Goal: Entertainment & Leisure: Browse casually

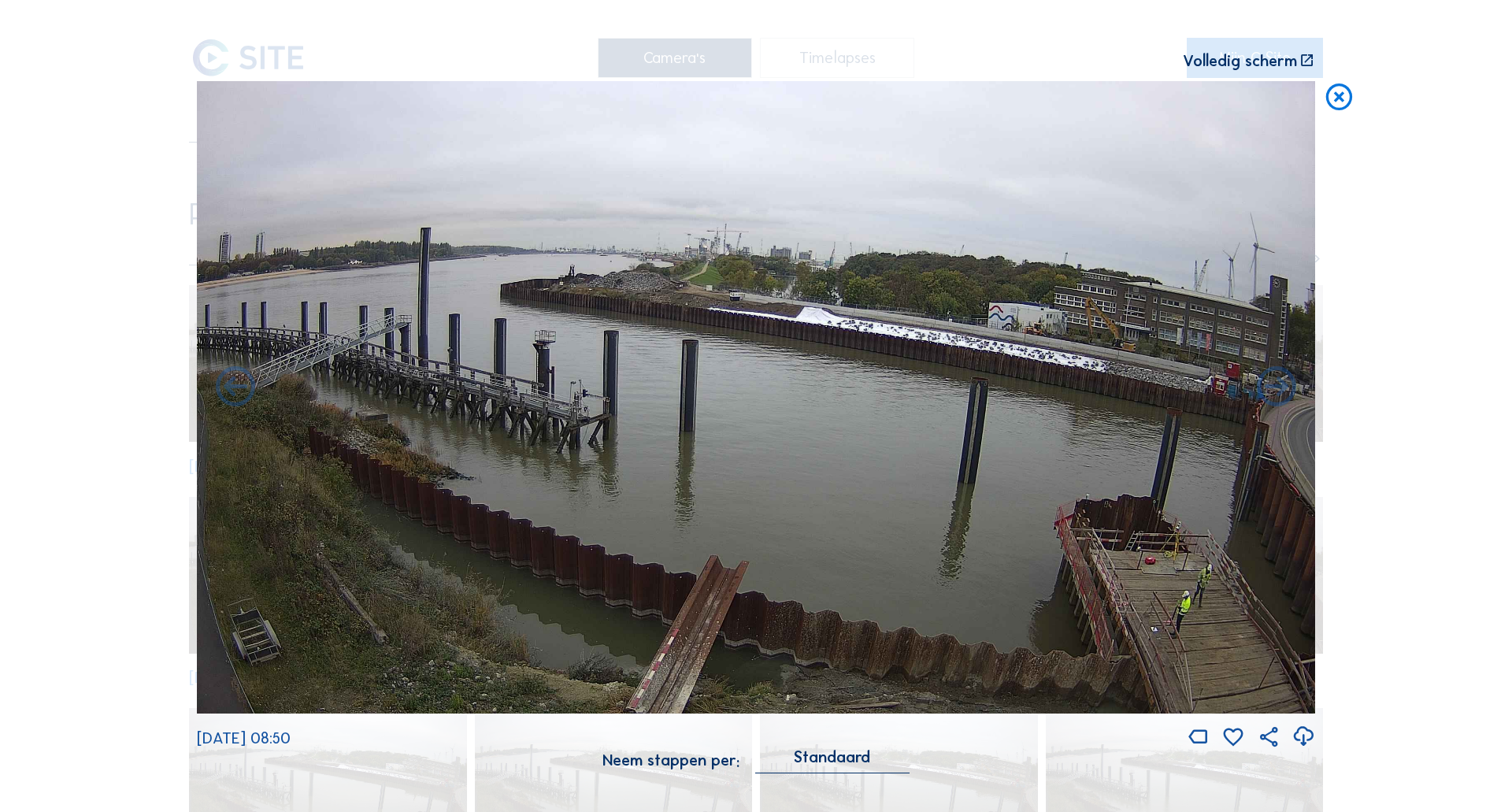
click at [144, 324] on div "Scroll om door de tijd te reizen | Druk op de 'Alt'-[PERSON_NAME] + scroll om t…" at bounding box center [756, 406] width 1512 height 812
click at [1338, 101] on icon at bounding box center [1338, 98] width 31 height 33
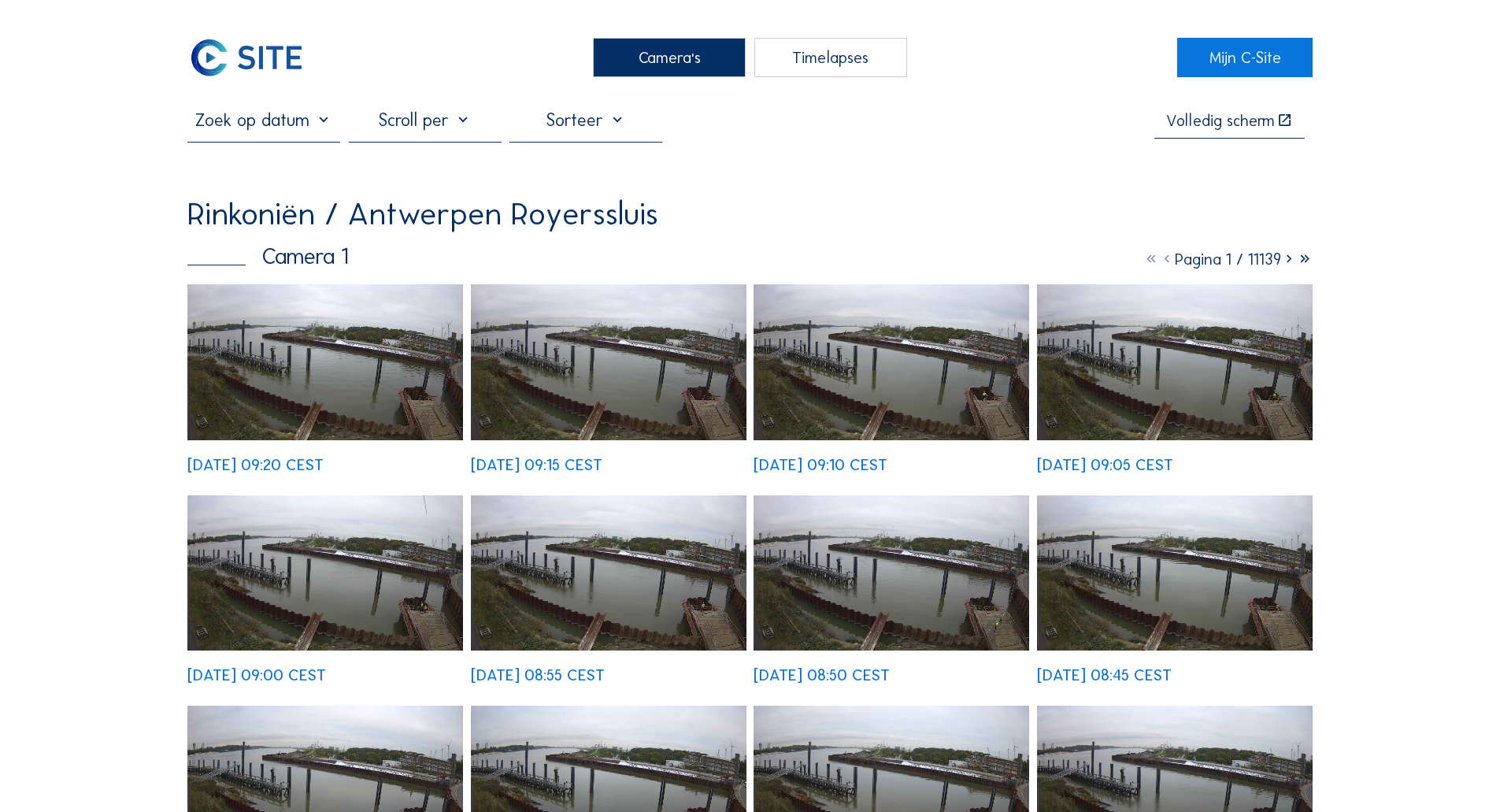
click at [302, 73] on img at bounding box center [246, 57] width 118 height 39
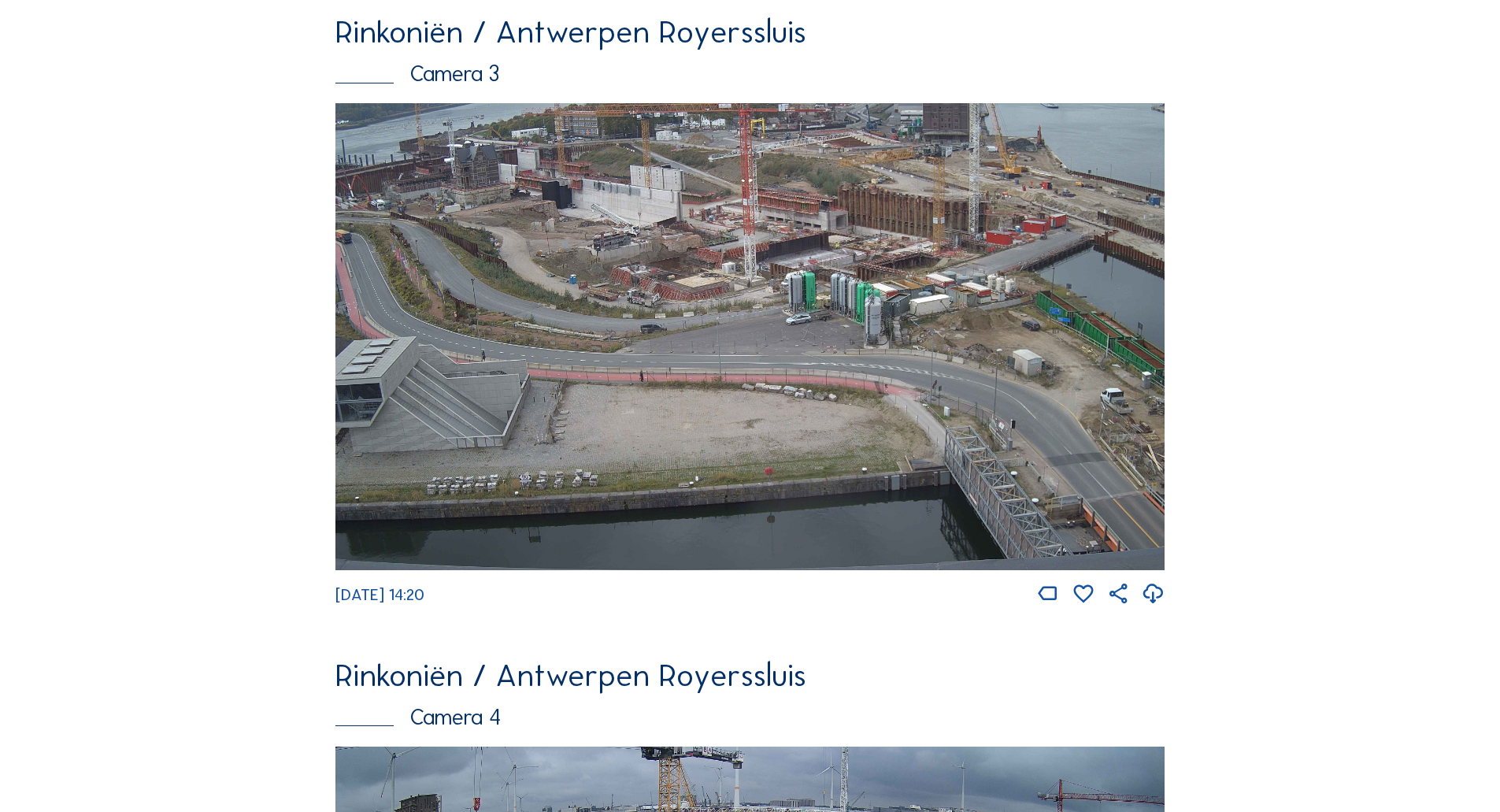
scroll to position [2226, 0]
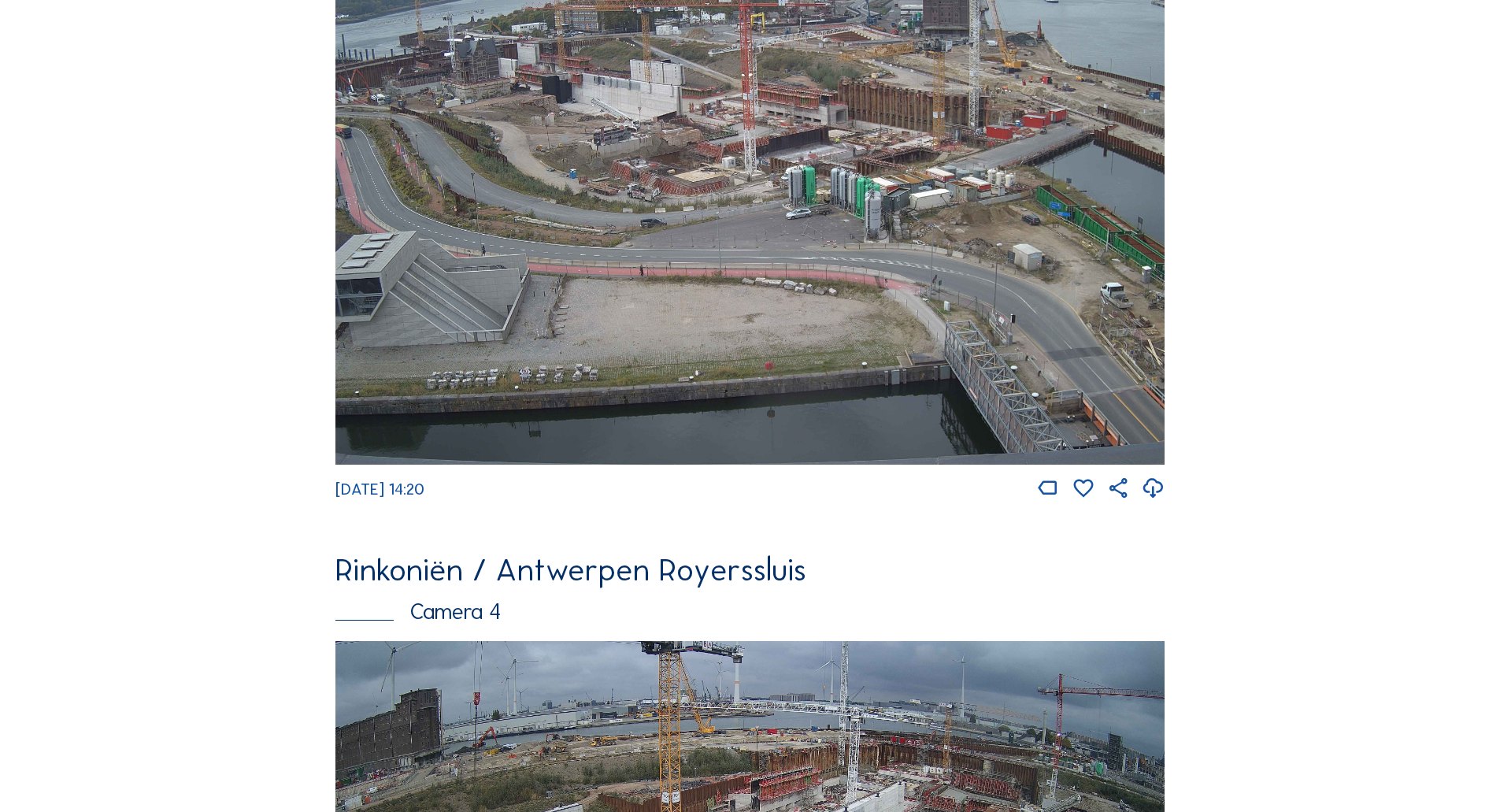
click at [570, 259] on img at bounding box center [750, 230] width 829 height 467
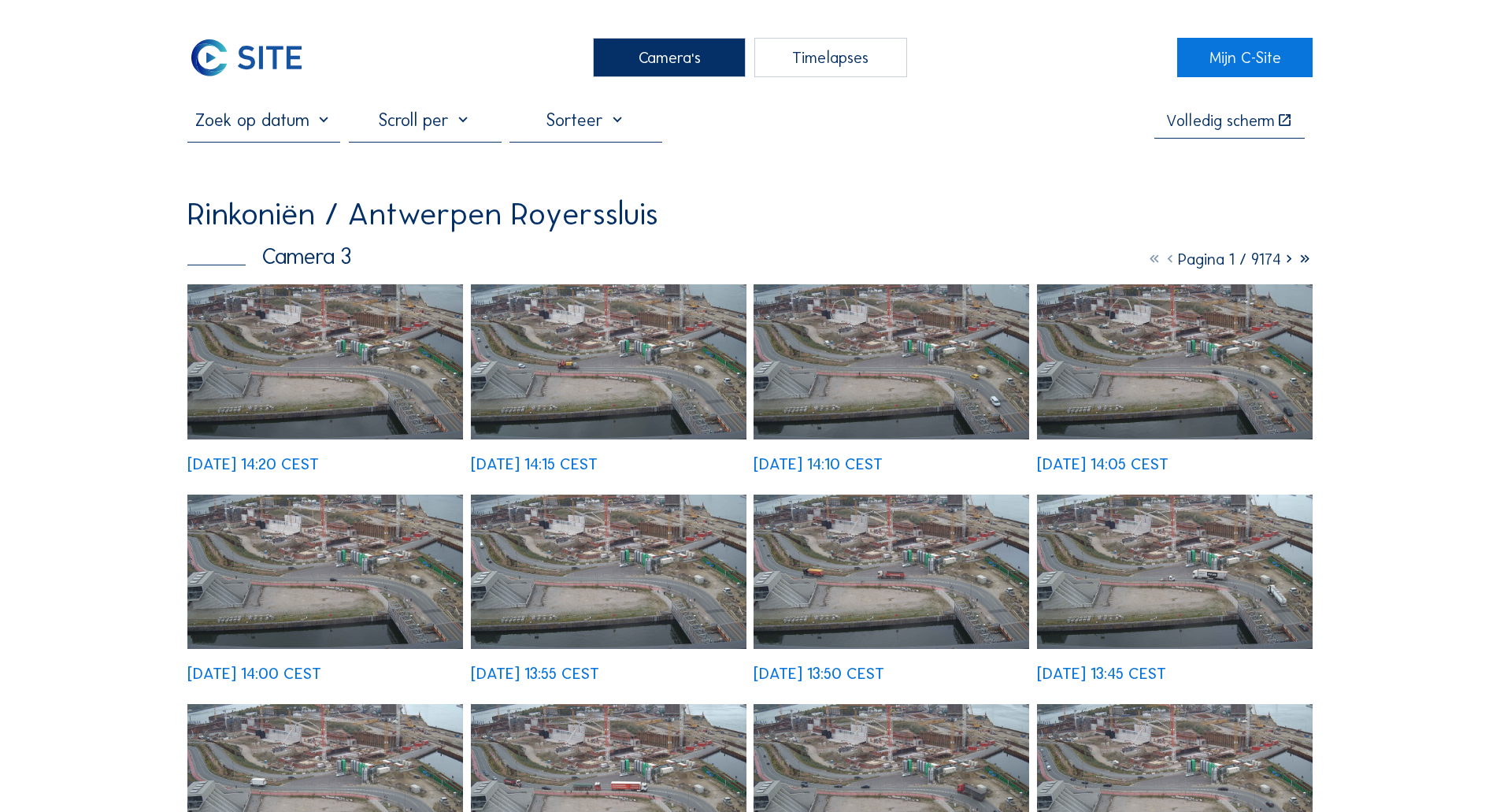
click at [289, 429] on img at bounding box center [325, 362] width 276 height 155
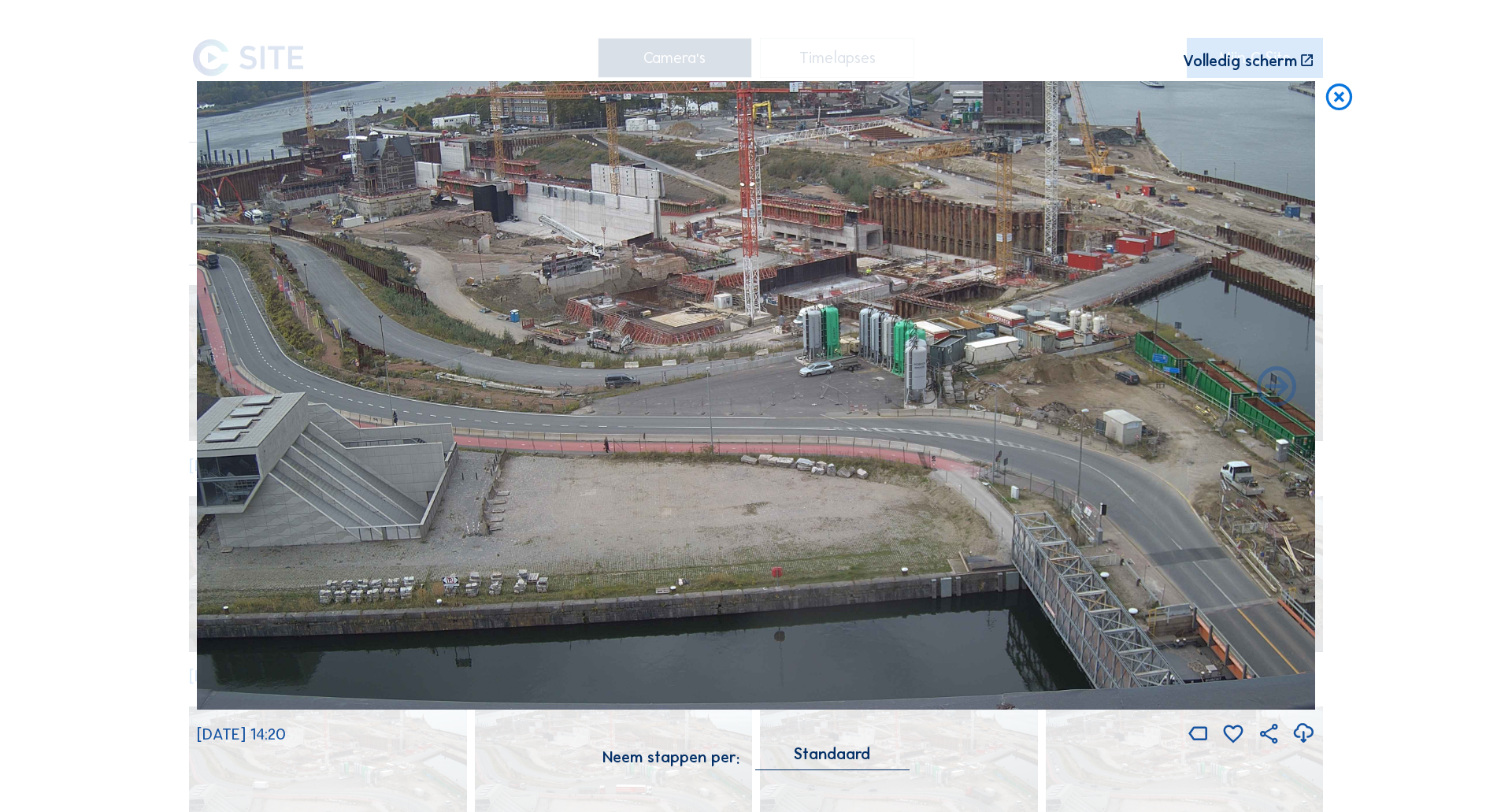
click at [301, 290] on img at bounding box center [756, 395] width 1118 height 629
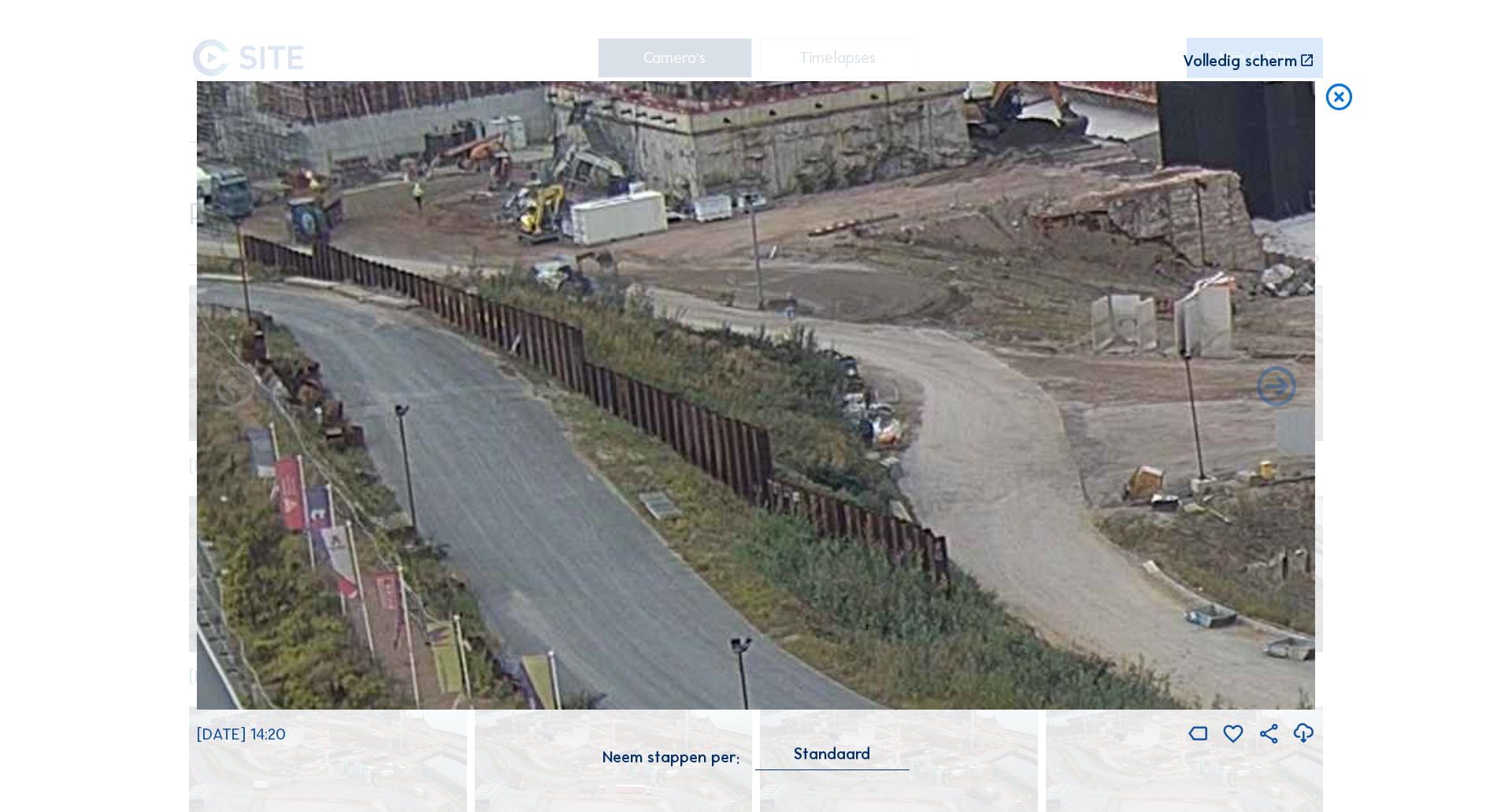
click at [1334, 105] on icon at bounding box center [1338, 98] width 31 height 33
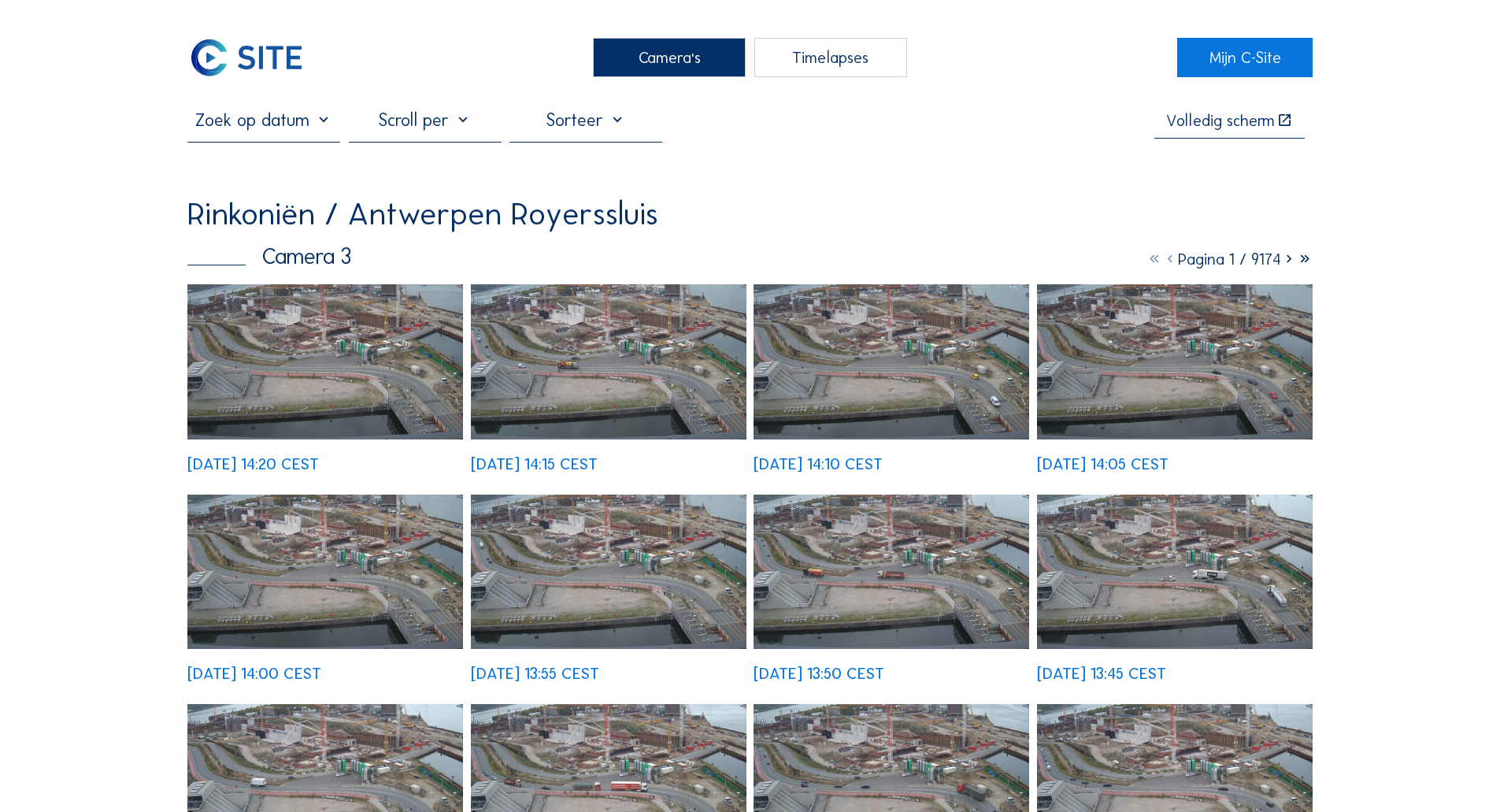
click at [224, 48] on img at bounding box center [246, 57] width 118 height 39
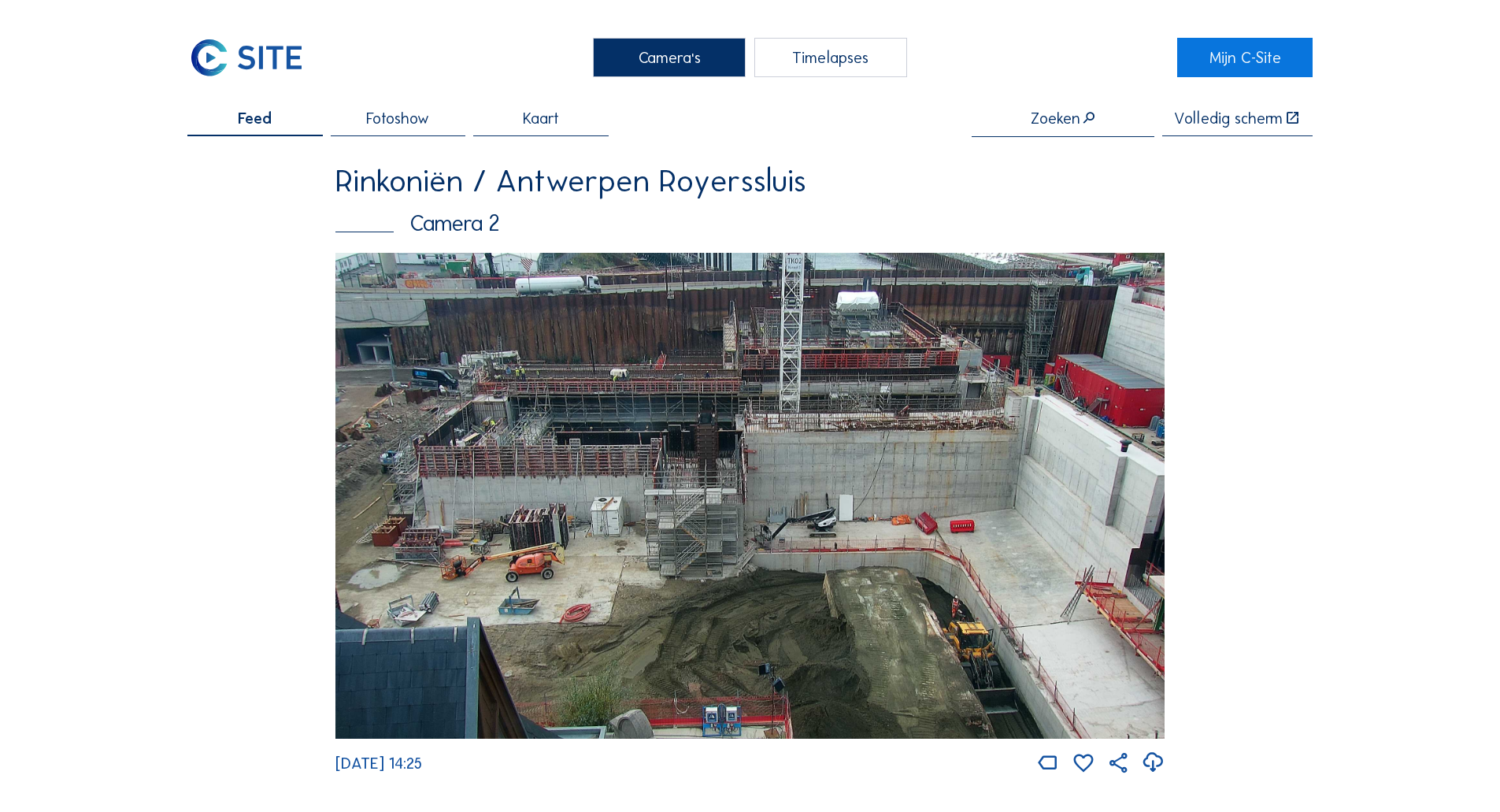
click at [215, 71] on img at bounding box center [246, 57] width 118 height 39
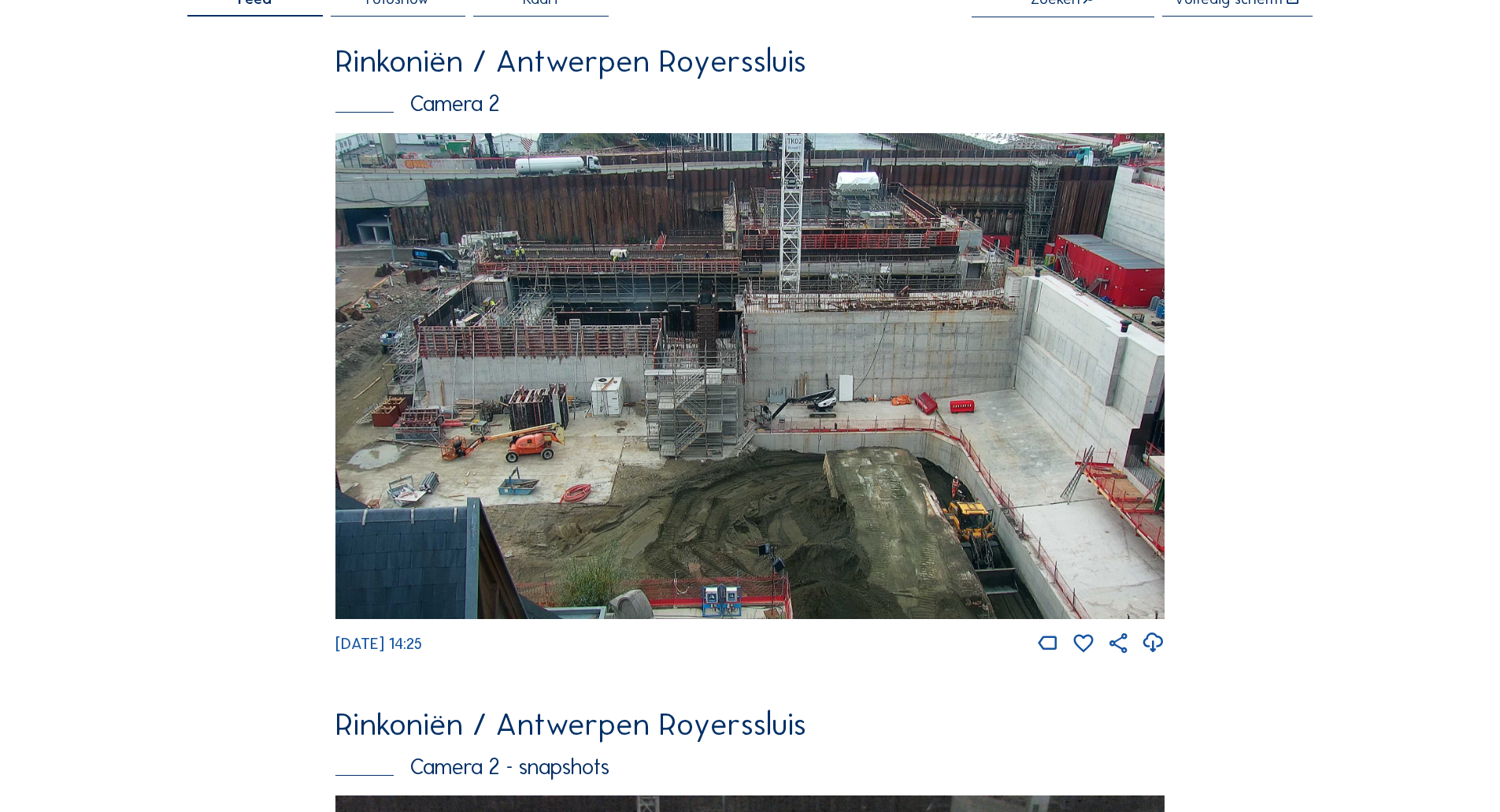
scroll to position [315, 0]
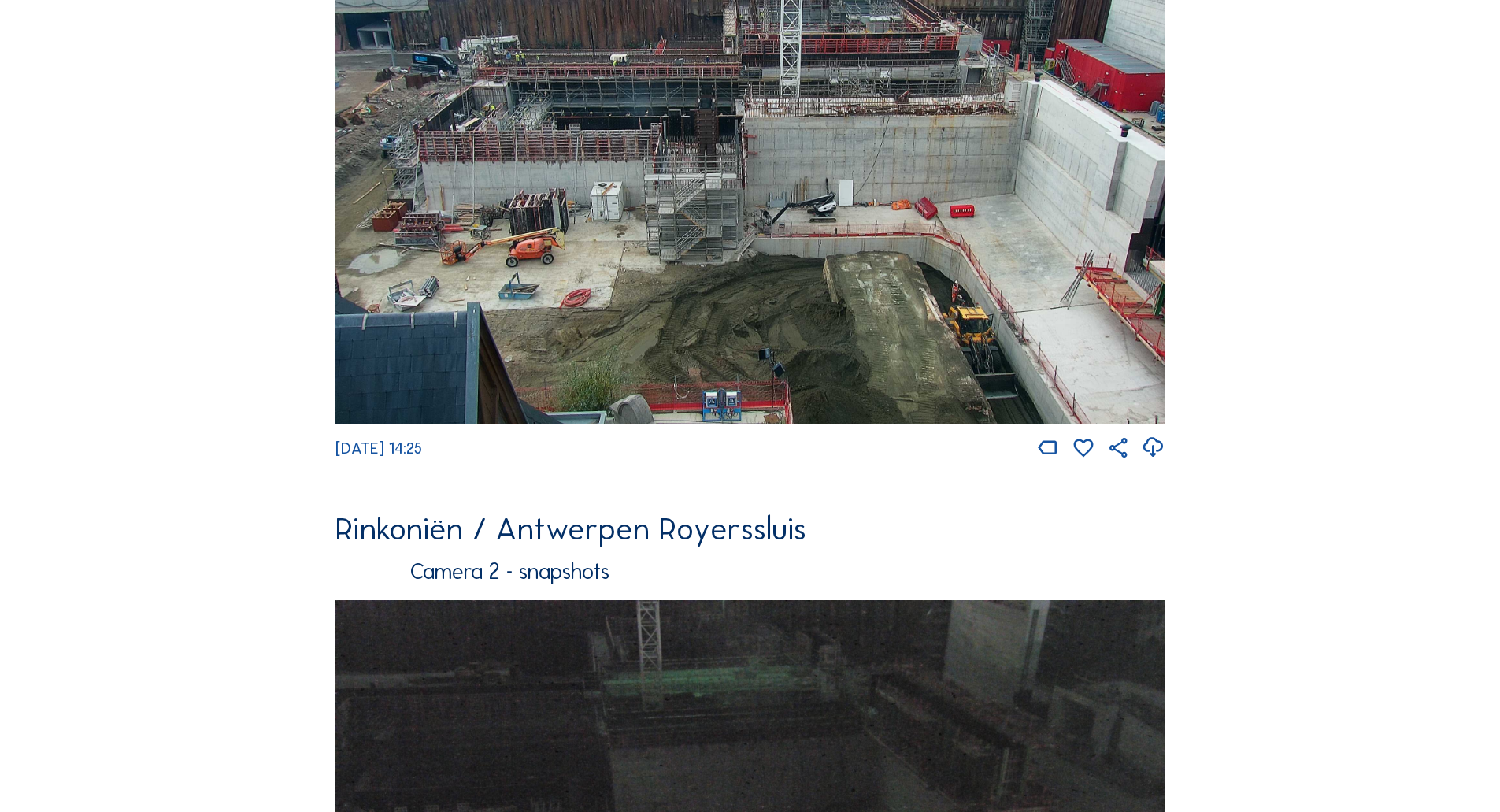
click at [516, 345] on img at bounding box center [750, 181] width 829 height 487
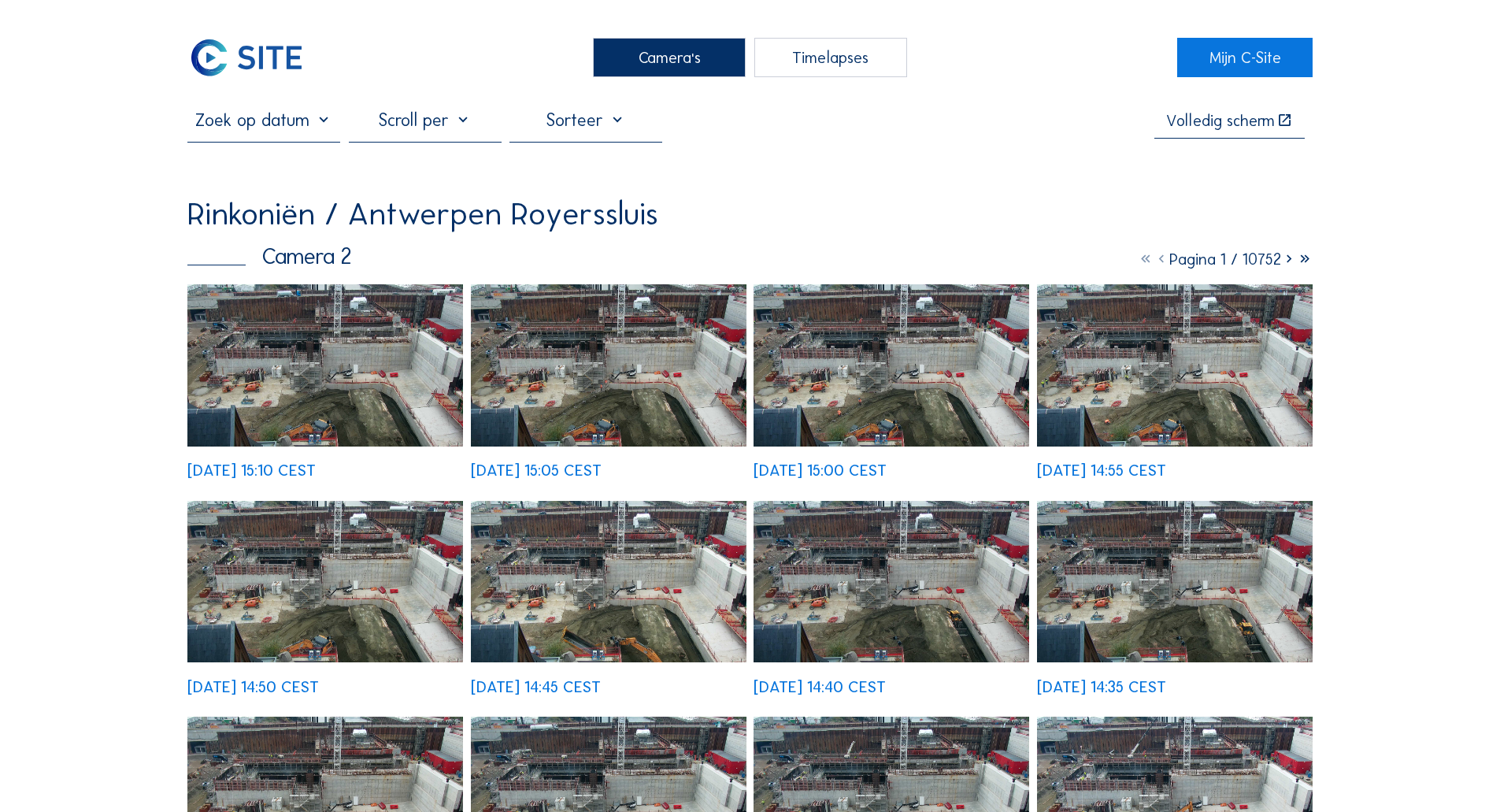
click at [207, 382] on div "[DATE] 15:10 CEST" at bounding box center [325, 381] width 276 height 194
